Goal: Task Accomplishment & Management: Use online tool/utility

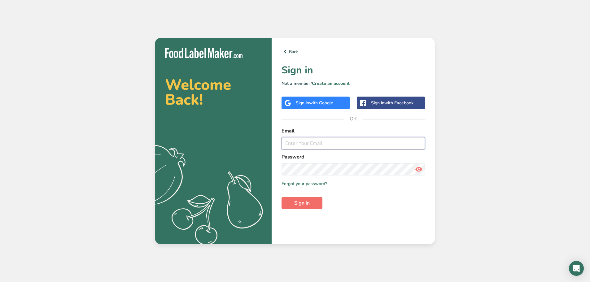
type input "[PERSON_NAME][EMAIL_ADDRESS][DOMAIN_NAME]"
click at [304, 203] on span "Sign in" at bounding box center [301, 202] width 15 height 7
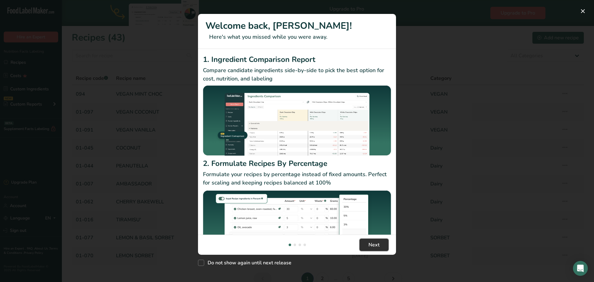
click at [376, 244] on span "Next" at bounding box center [374, 244] width 11 height 7
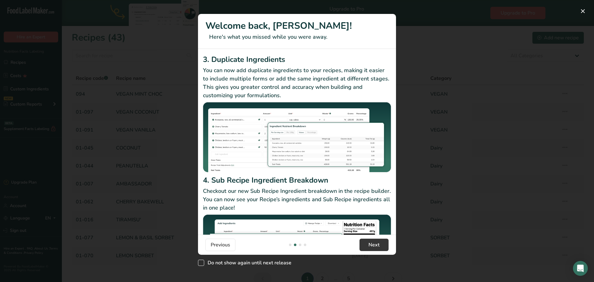
click at [202, 264] on span "New Features" at bounding box center [201, 263] width 6 height 6
click at [202, 264] on input "Do not show again until next release" at bounding box center [200, 263] width 4 height 4
checkbox input "true"
click at [376, 249] on button "Next" at bounding box center [374, 245] width 29 height 12
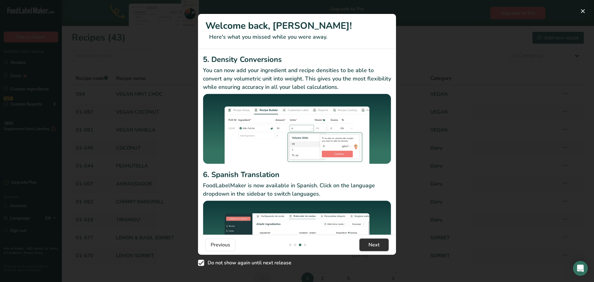
click at [376, 249] on button "Next" at bounding box center [374, 245] width 29 height 12
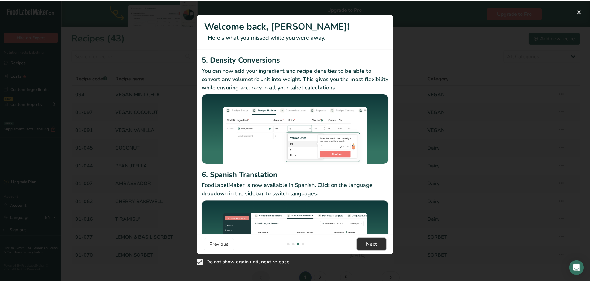
scroll to position [0, 594]
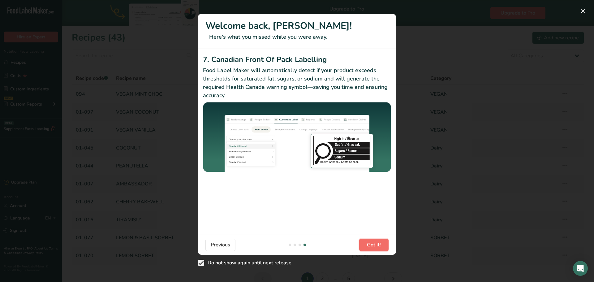
click at [376, 249] on button "Got it!" at bounding box center [373, 245] width 29 height 12
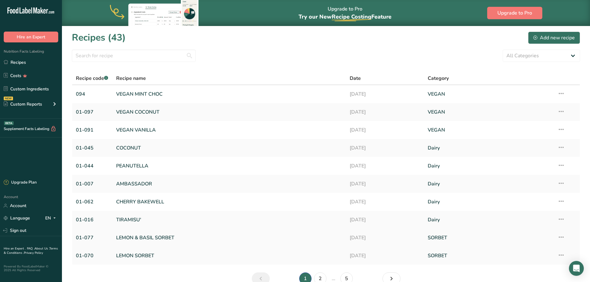
click at [319, 243] on link "LEMON & BASIL SORBET" at bounding box center [229, 237] width 226 height 13
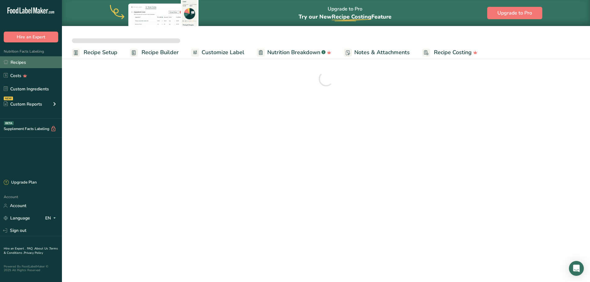
click at [24, 63] on link "Recipes" at bounding box center [31, 62] width 62 height 12
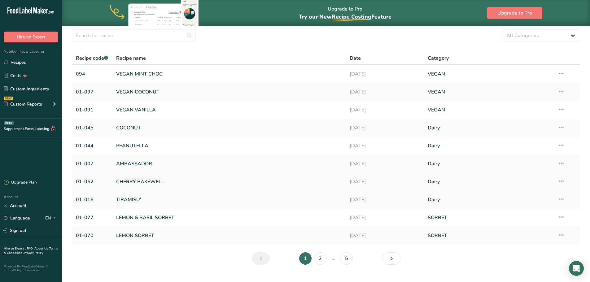
scroll to position [31, 0]
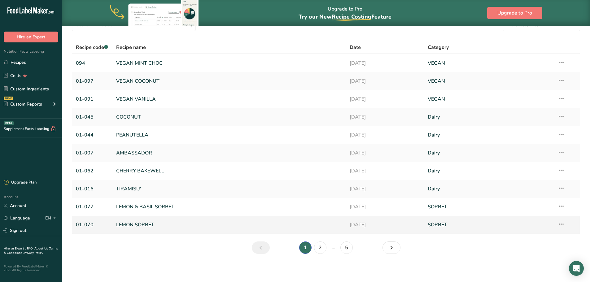
click at [144, 224] on link "LEMON SORBET" at bounding box center [229, 224] width 226 height 13
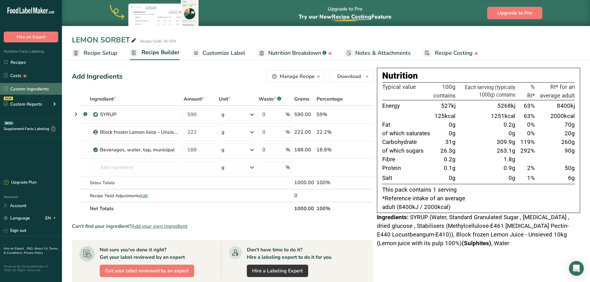
click at [42, 89] on link "Custom Ingredients" at bounding box center [31, 89] width 62 height 12
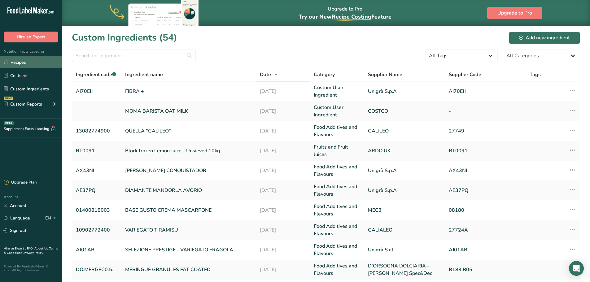
click at [26, 63] on link "Recipes" at bounding box center [31, 62] width 62 height 12
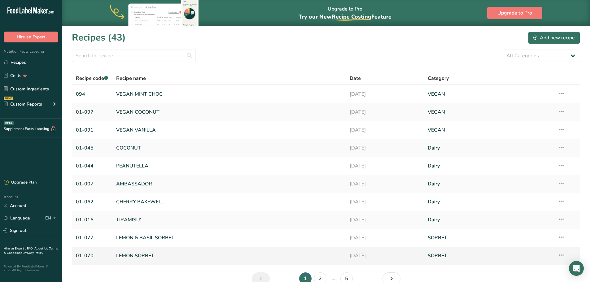
click at [149, 255] on link "LEMON SORBET" at bounding box center [229, 255] width 226 height 13
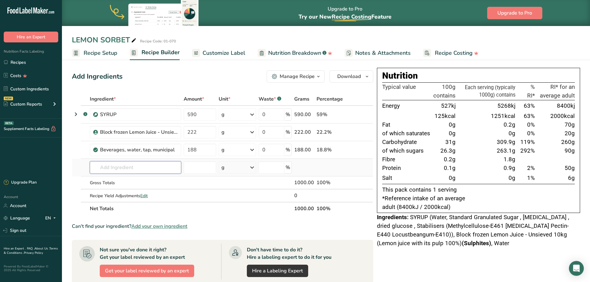
click at [128, 171] on input "text" at bounding box center [135, 167] width 91 height 12
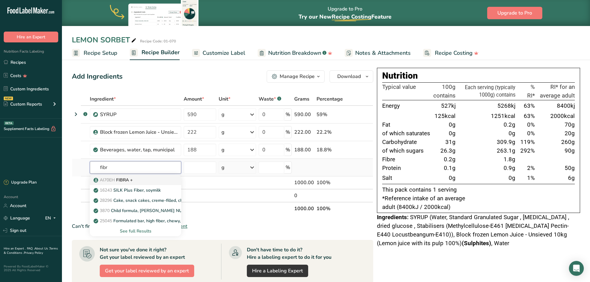
type input "fibr"
click at [126, 181] on p "AI70EH FIBRA +" at bounding box center [114, 180] width 38 height 6
type input "FIBRA +"
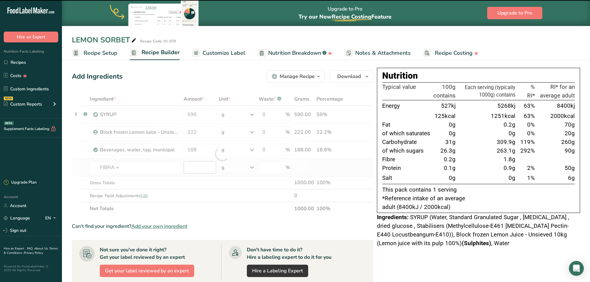
type input "0"
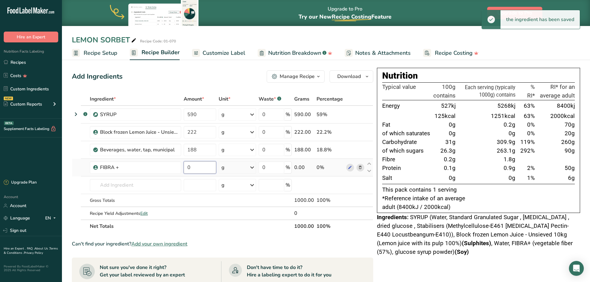
click at [191, 167] on input "0" at bounding box center [200, 167] width 32 height 12
click at [206, 119] on div "Ingredient * Amount * Unit * Waste * .a-a{fill:#347362;}.b-a{fill:#fff;} Grams …" at bounding box center [222, 163] width 301 height 140
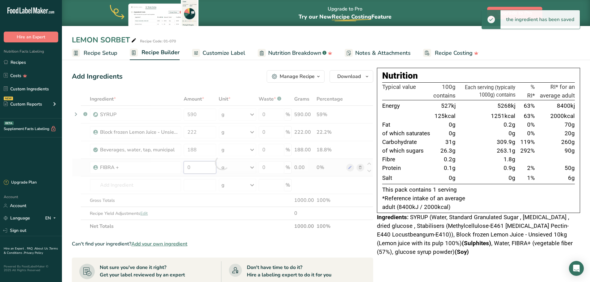
click at [204, 166] on div "Ingredient * Amount * Unit * Waste * .a-a{fill:#347362;}.b-a{fill:#fff;} Grams …" at bounding box center [222, 163] width 301 height 140
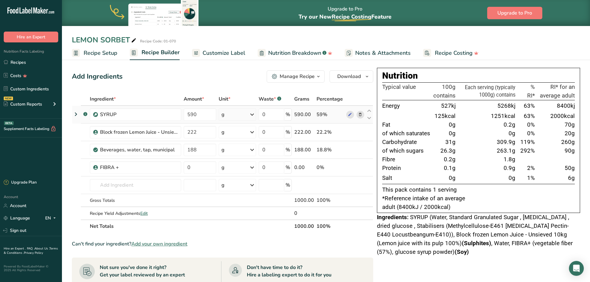
click at [205, 122] on div "Ingredient * Amount * Unit * Waste * .a-a{fill:#347362;}.b-a{fill:#fff;} Grams …" at bounding box center [222, 163] width 301 height 140
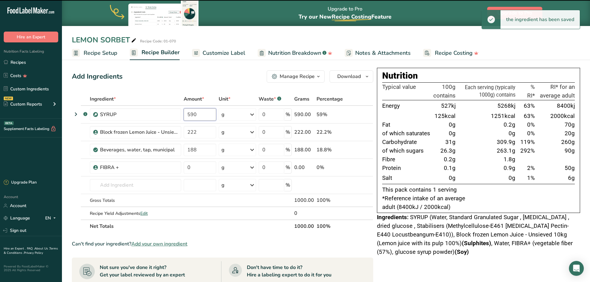
click at [204, 115] on input "590" at bounding box center [200, 114] width 32 height 12
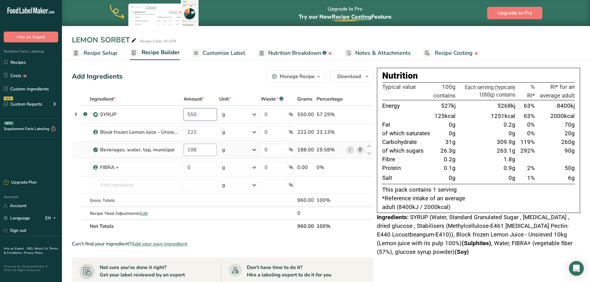
type input "550"
click at [203, 146] on div "Ingredient * Amount * Unit * Waste * .a-a{fill:#347362;}.b-a{fill:#fff;} Grams …" at bounding box center [222, 163] width 301 height 140
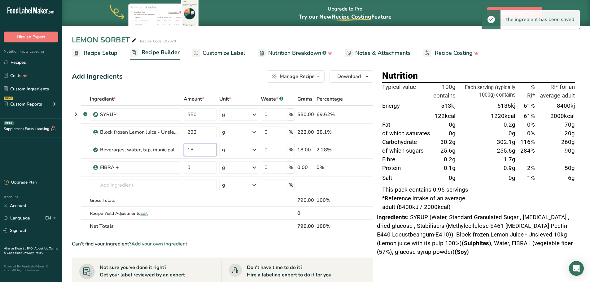
type input "1"
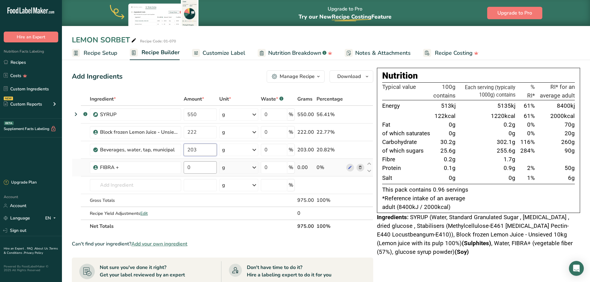
type input "203"
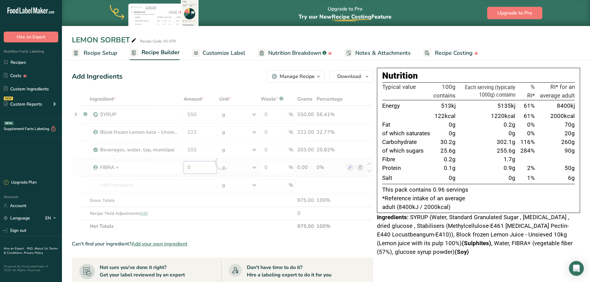
click at [204, 169] on div "Ingredient * Amount * Unit * Waste * .a-a{fill:#347362;}.b-a{fill:#fff;} Grams …" at bounding box center [222, 163] width 301 height 140
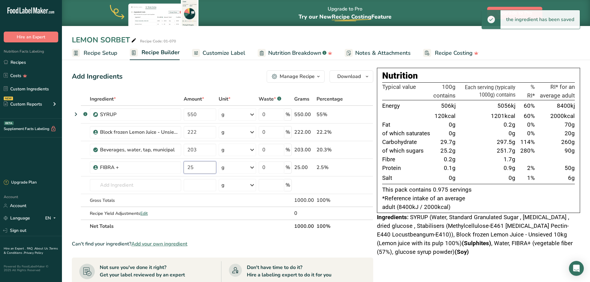
type input "25"
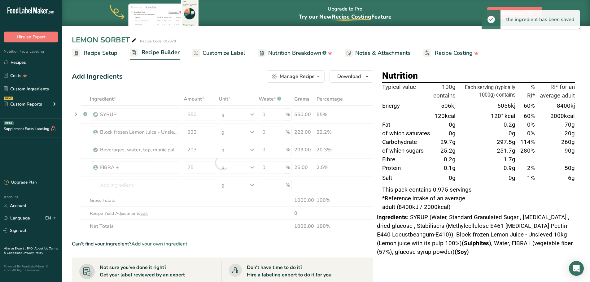
click at [225, 222] on div "Ingredient * Amount * Unit * Waste * .a-a{fill:#347362;}.b-a{fill:#fff;} Grams …" at bounding box center [222, 163] width 301 height 140
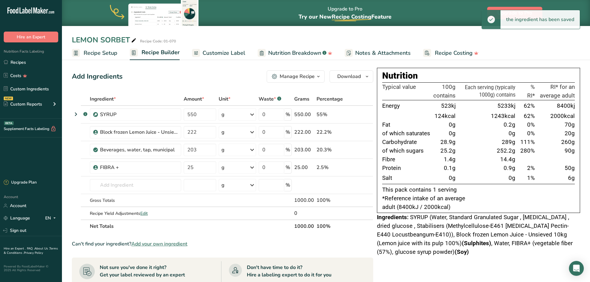
click at [223, 222] on th "Net Totals" at bounding box center [191, 225] width 204 height 13
click at [95, 55] on span "Recipe Setup" at bounding box center [101, 53] width 34 height 8
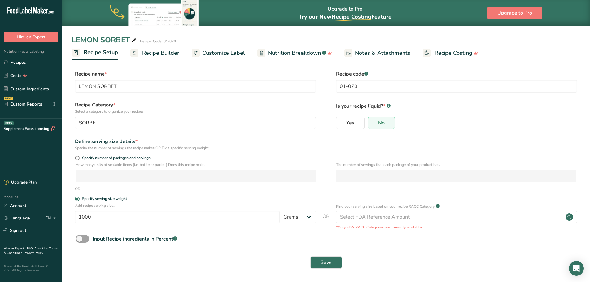
click at [144, 56] on span "Recipe Builder" at bounding box center [160, 53] width 37 height 8
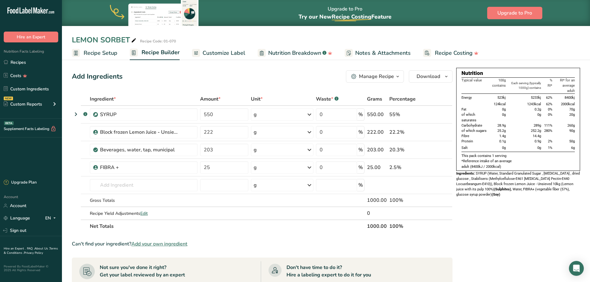
click at [528, 211] on div "Nutrition Typical value 100g contains Each serving (typically 1000g) contains %…" at bounding box center [518, 251] width 124 height 367
click at [101, 52] on span "Recipe Setup" at bounding box center [101, 53] width 34 height 8
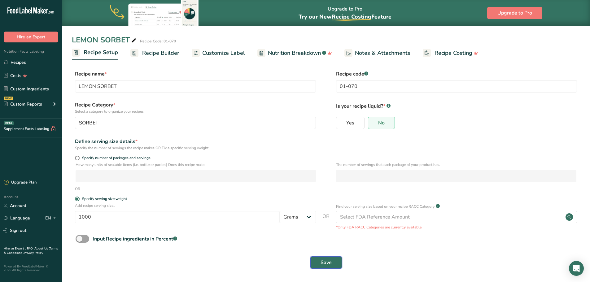
click at [330, 264] on span "Save" at bounding box center [325, 262] width 11 height 7
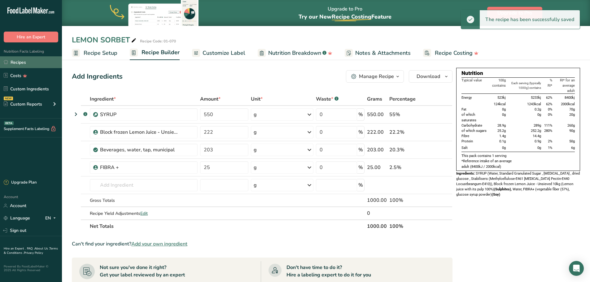
click at [23, 64] on link "Recipes" at bounding box center [31, 62] width 62 height 12
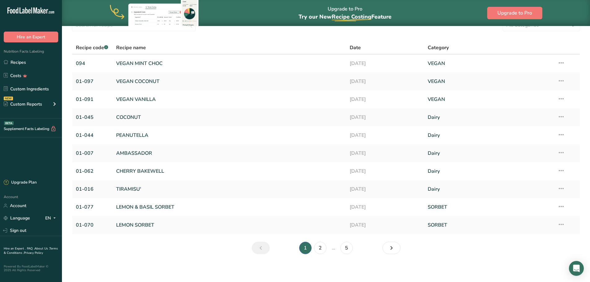
scroll to position [31, 0]
click at [154, 61] on link "VEGAN MINT CHOC" at bounding box center [229, 63] width 226 height 13
